Goal: Information Seeking & Learning: Learn about a topic

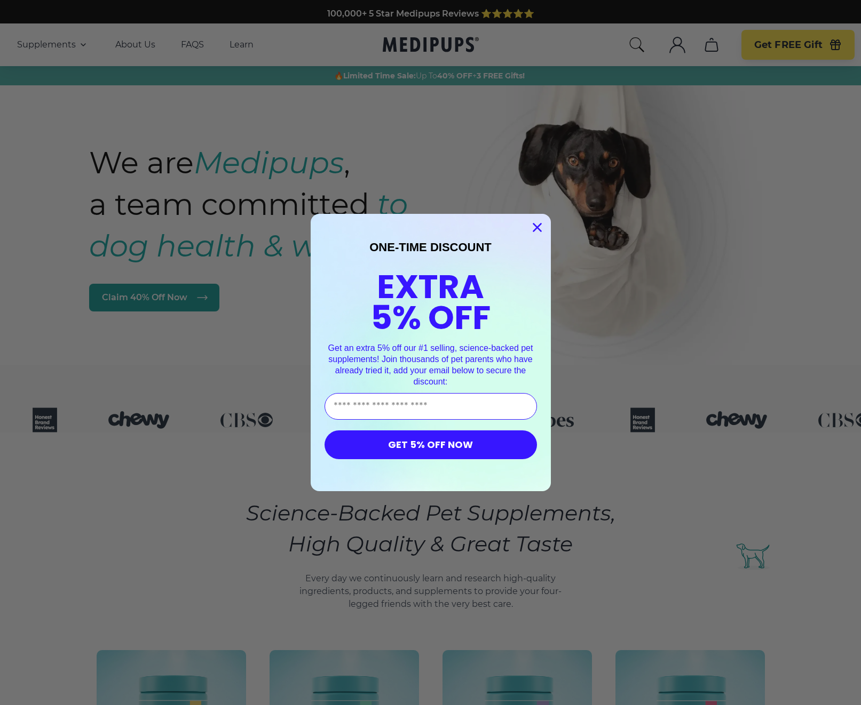
click at [536, 226] on circle "Close dialog" at bounding box center [537, 228] width 18 height 18
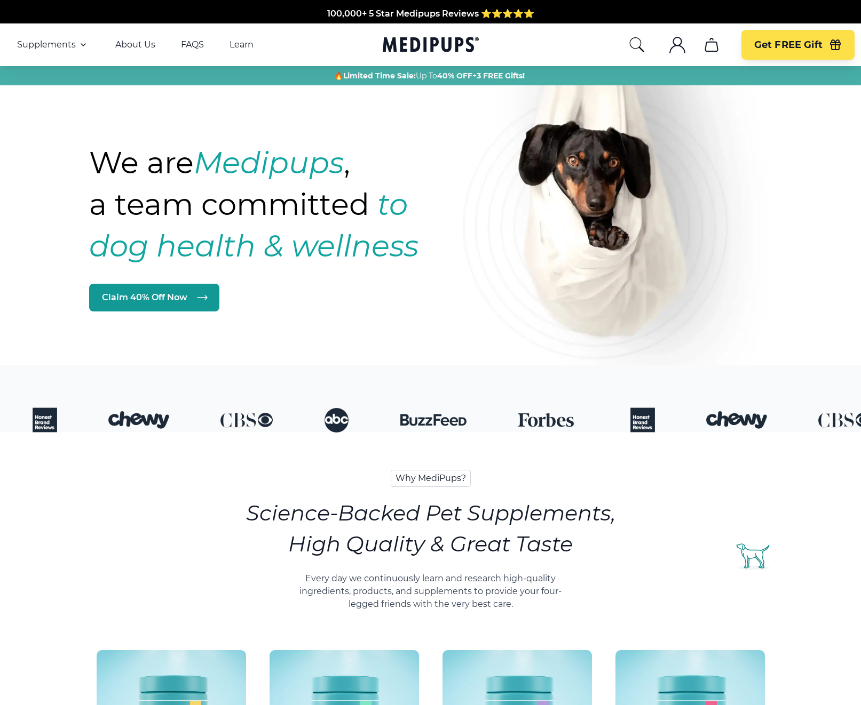
click at [655, 202] on img at bounding box center [623, 210] width 320 height 392
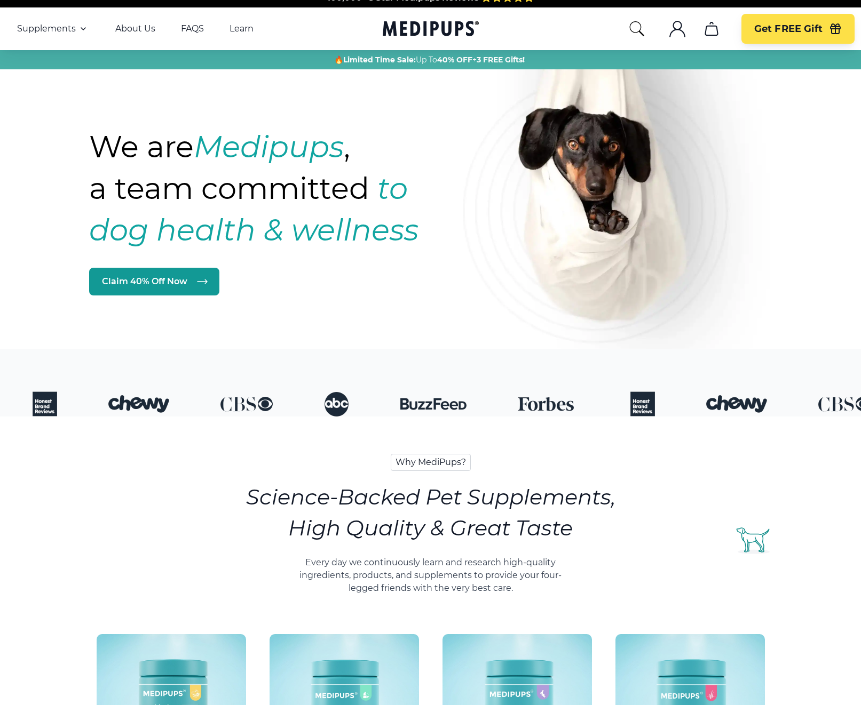
scroll to position [17, 0]
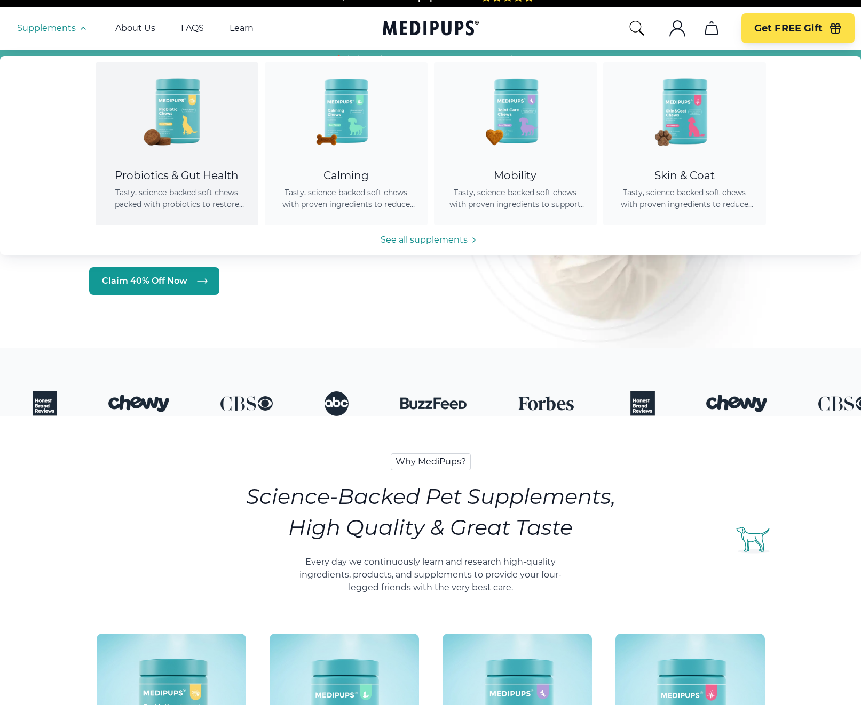
click at [202, 154] on img at bounding box center [177, 110] width 96 height 96
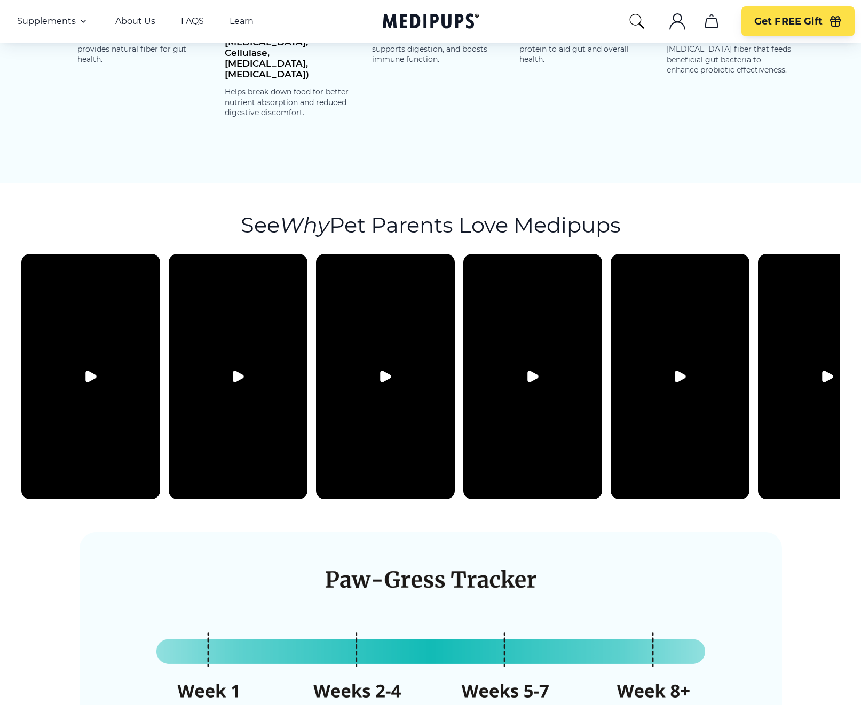
scroll to position [1757, 0]
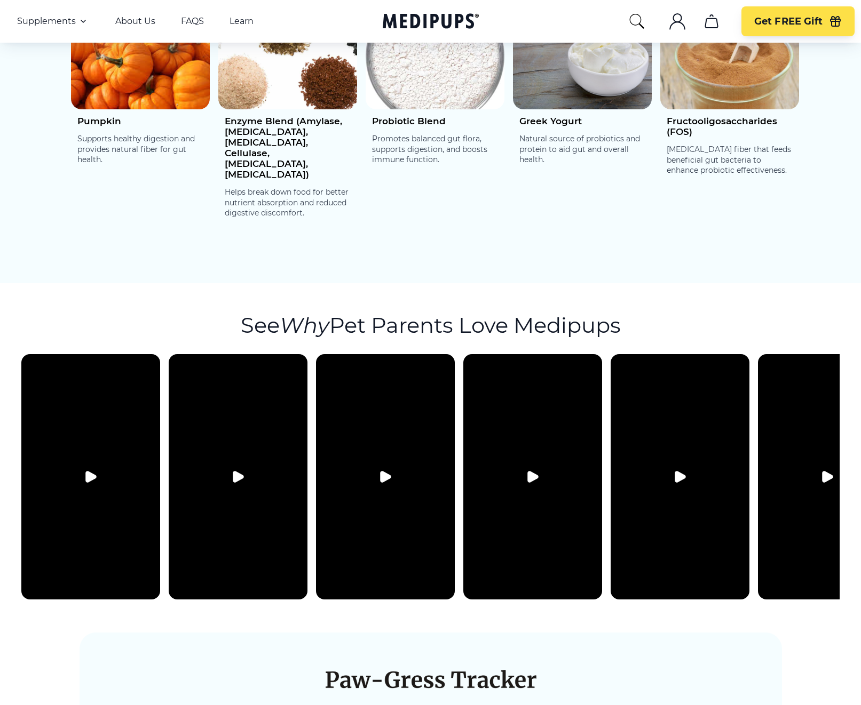
click at [533, 471] on icon "Play video" at bounding box center [532, 477] width 13 height 13
click at [533, 435] on video at bounding box center [532, 476] width 139 height 245
click at [385, 472] on icon "Play video" at bounding box center [385, 477] width 10 height 11
click at [385, 430] on video at bounding box center [385, 476] width 139 height 245
click at [249, 464] on button "Play video" at bounding box center [238, 477] width 26 height 26
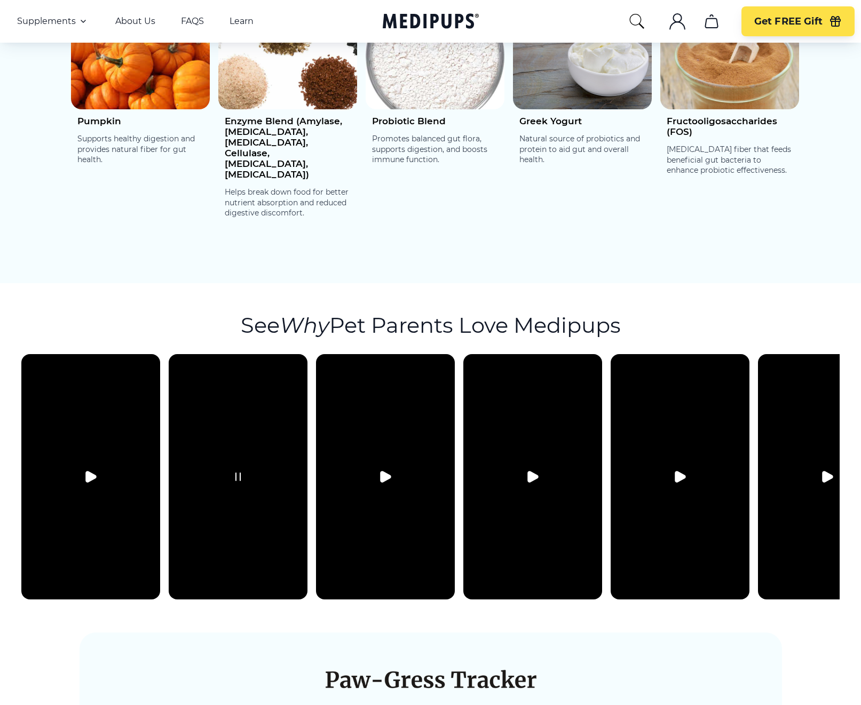
click at [249, 464] on button "Pause video" at bounding box center [238, 477] width 26 height 26
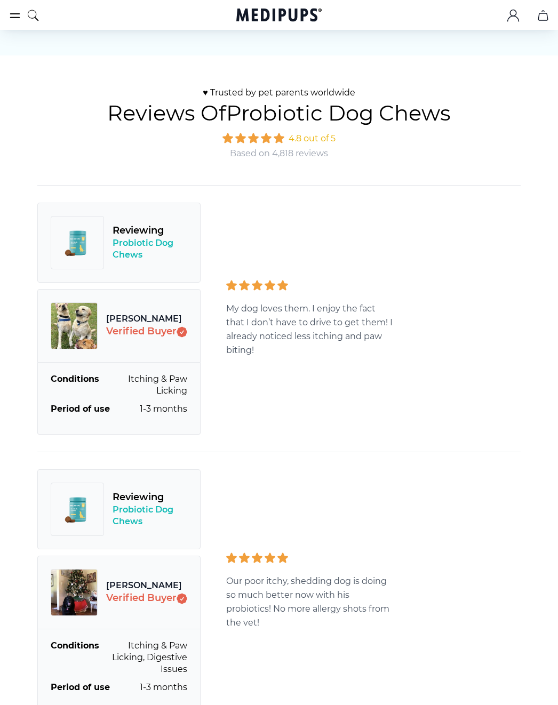
scroll to position [2889, 0]
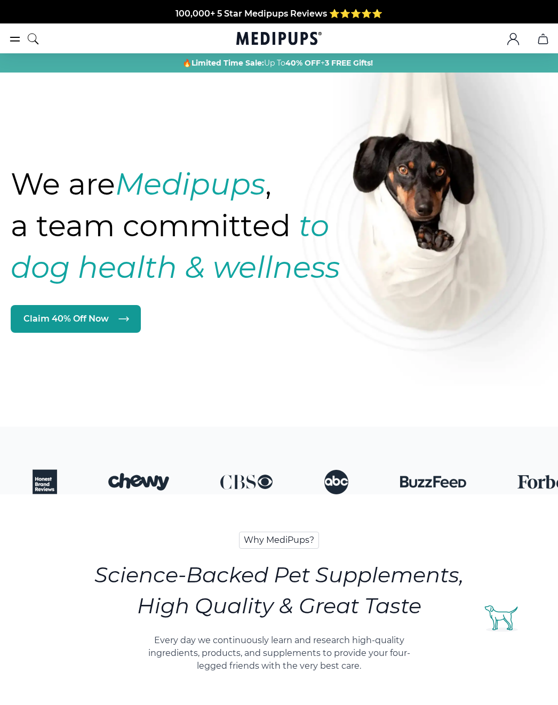
click at [16, 42] on icon "burger-menu" at bounding box center [15, 39] width 13 height 13
click at [14, 39] on icon "burger-menu" at bounding box center [15, 39] width 13 height 13
click at [12, 39] on icon "burger-menu" at bounding box center [15, 39] width 13 height 13
click at [14, 41] on icon "burger-menu" at bounding box center [15, 39] width 9 height 4
click at [15, 37] on icon "burger-menu" at bounding box center [15, 39] width 9 height 4
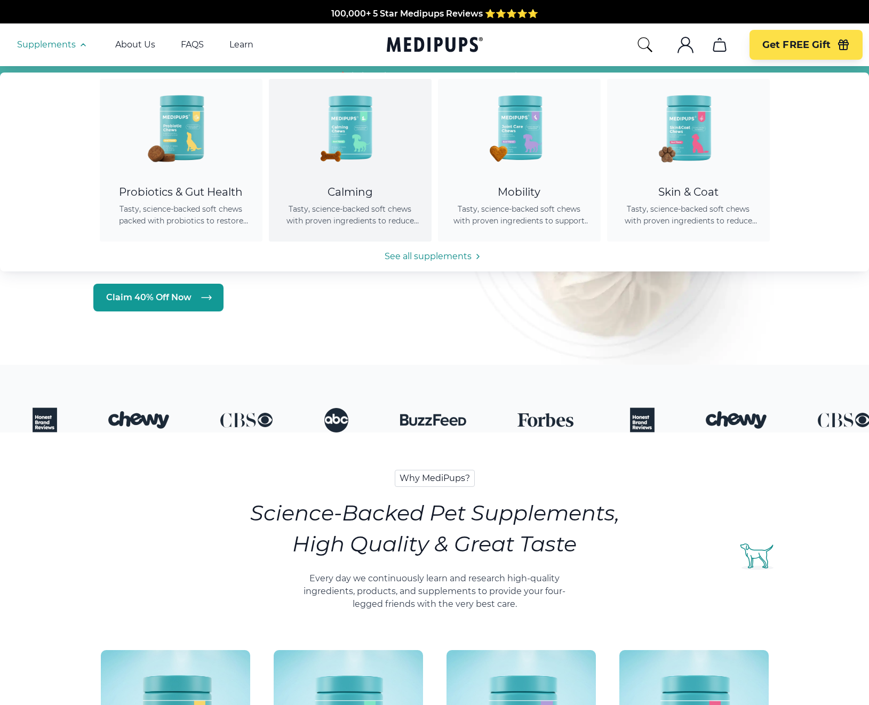
click at [346, 161] on img at bounding box center [350, 127] width 96 height 96
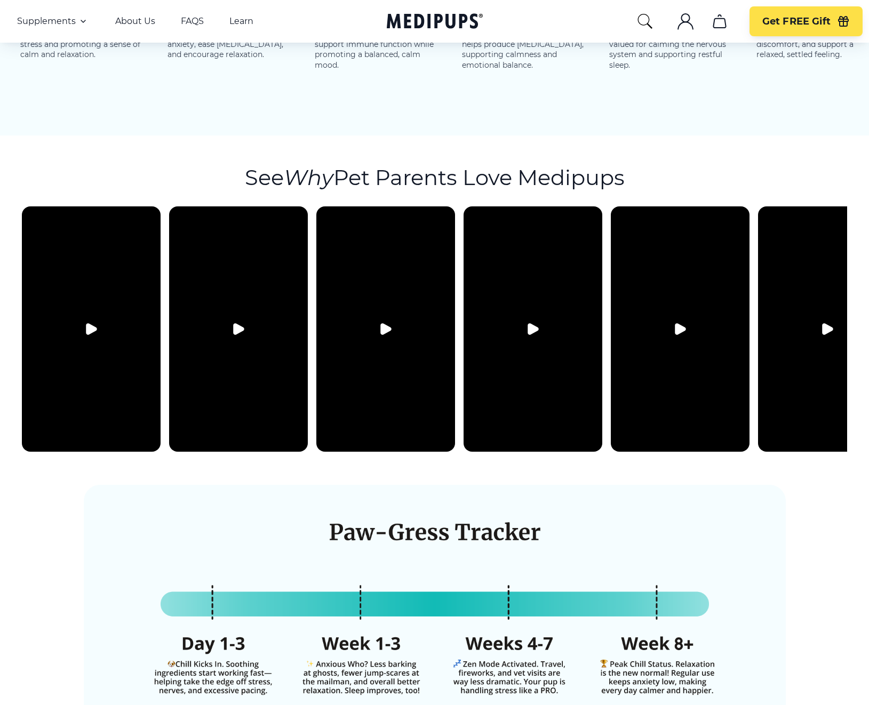
scroll to position [0, 49]
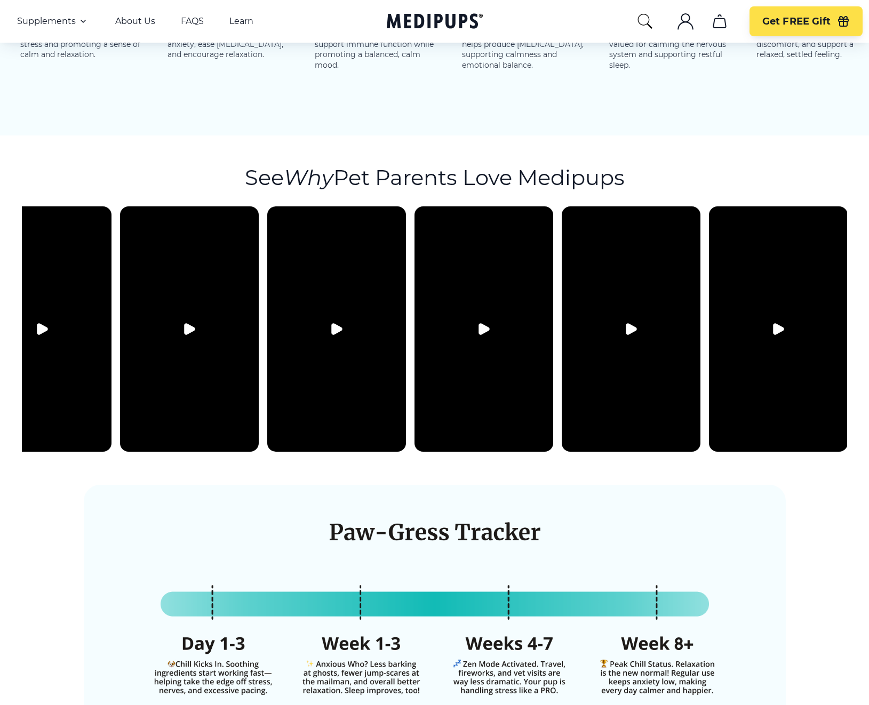
click at [788, 316] on button "Play video" at bounding box center [779, 329] width 26 height 26
click at [761, 358] on video at bounding box center [778, 329] width 139 height 245
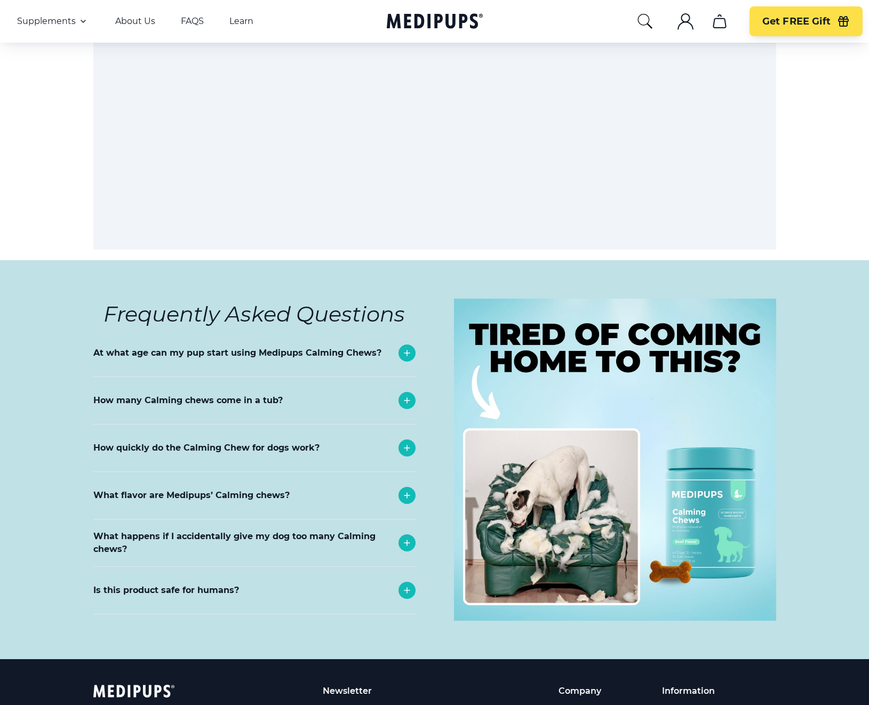
scroll to position [4546, 0]
